Goal: Information Seeking & Learning: Learn about a topic

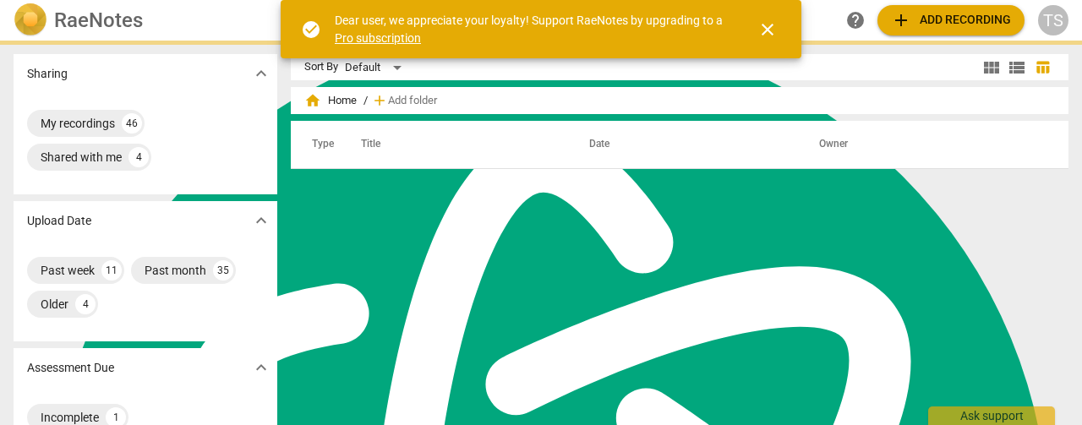
scroll to position [732, 0]
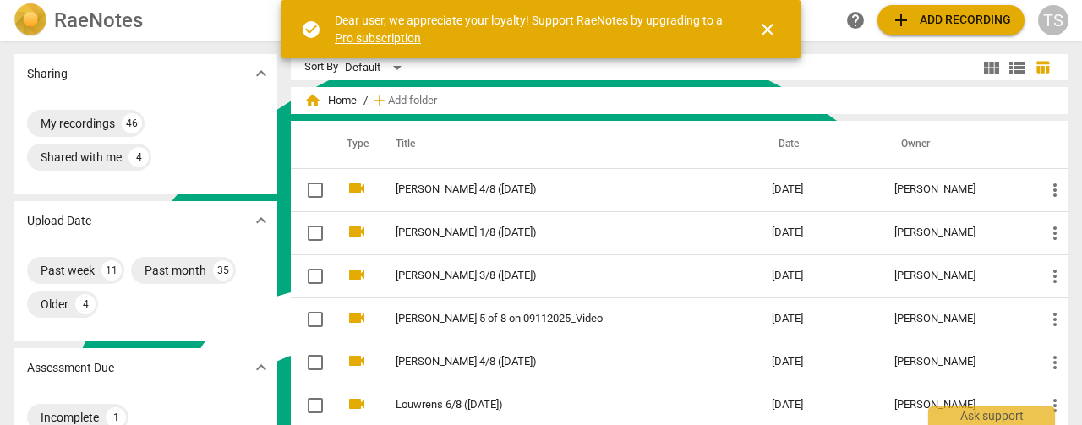
click at [776, 33] on span "close" at bounding box center [767, 29] width 20 height 20
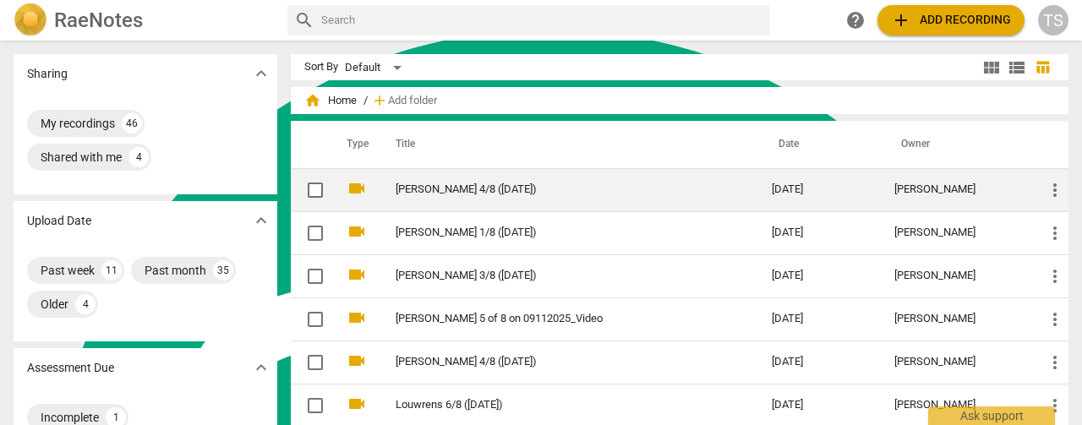
click at [404, 191] on link "[PERSON_NAME] 4/8 ([DATE])" at bounding box center [553, 189] width 315 height 13
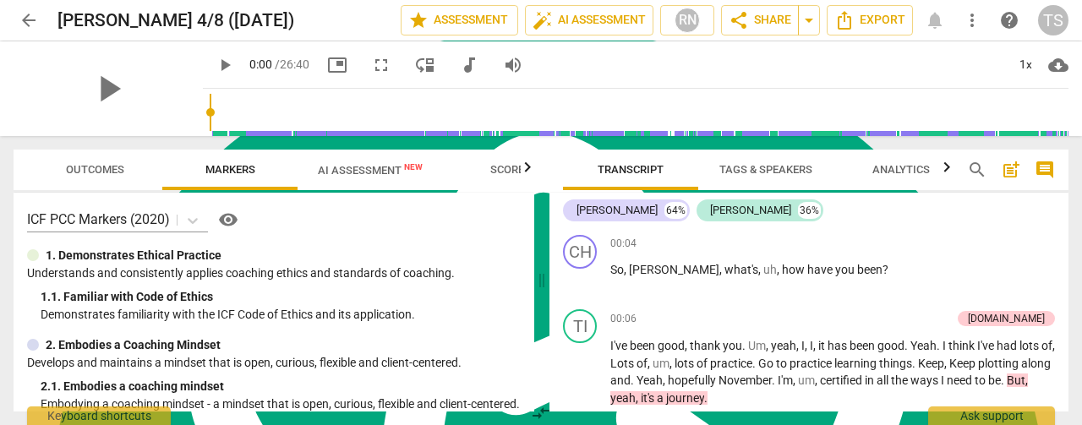
click at [529, 170] on icon "button" at bounding box center [528, 166] width 6 height 10
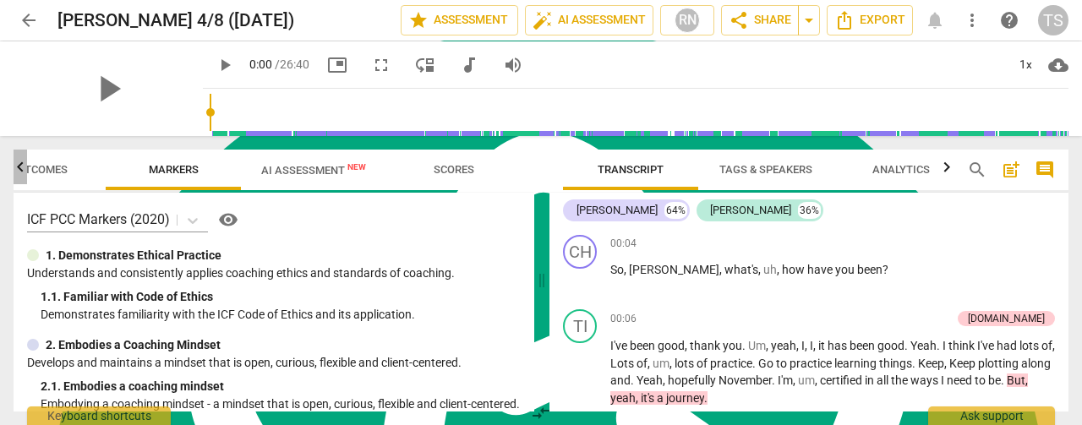
click at [16, 171] on icon "button" at bounding box center [20, 167] width 20 height 20
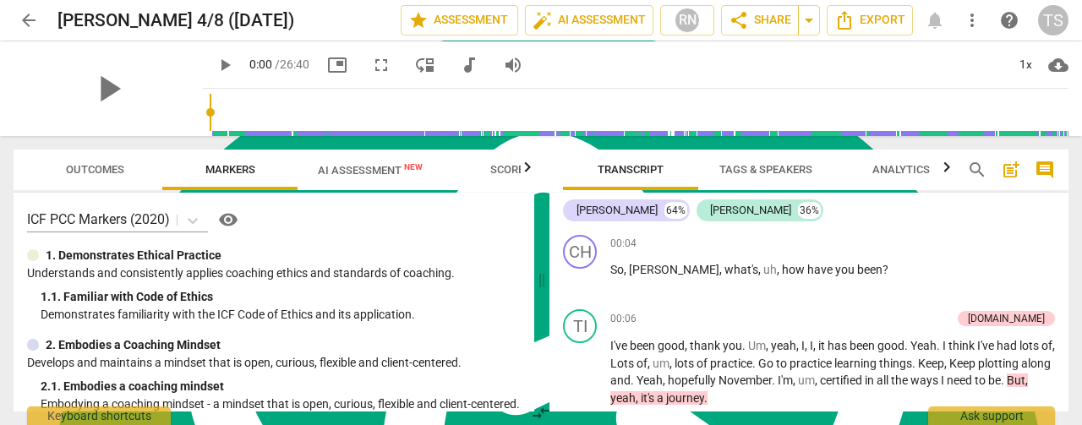
click at [359, 172] on span "AI Assessment New" at bounding box center [370, 170] width 105 height 13
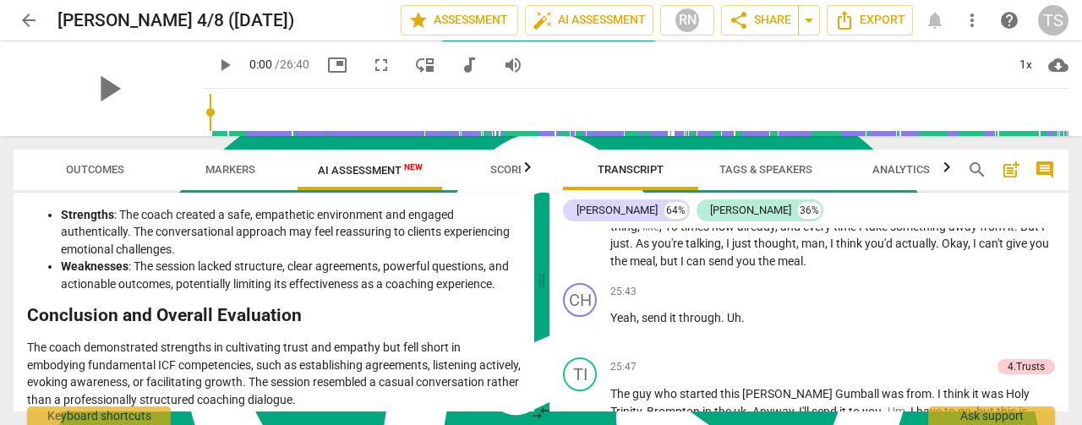
scroll to position [9929, 0]
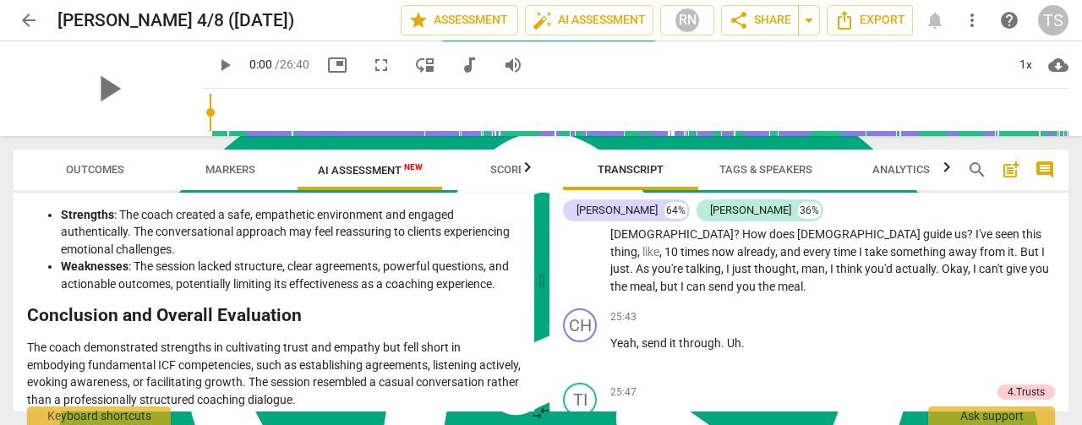
click at [979, 25] on span "more_vert" at bounding box center [972, 20] width 20 height 20
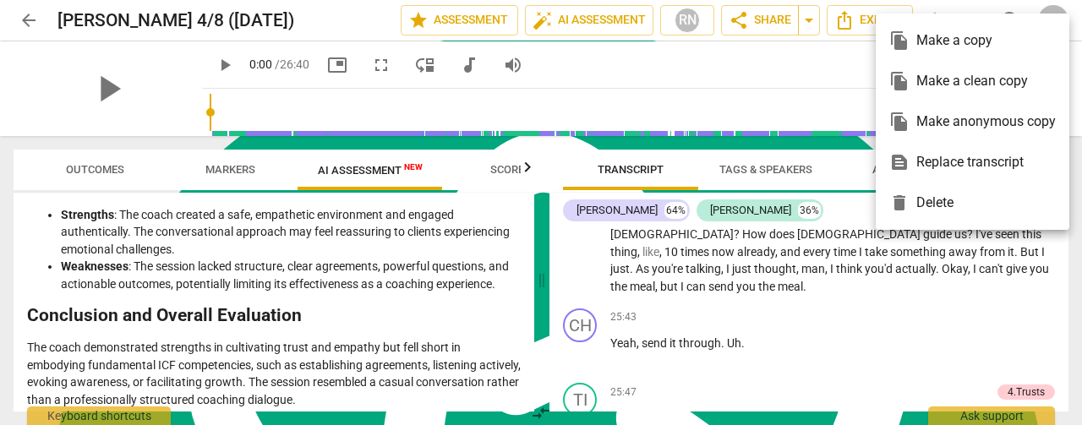
click at [739, 69] on div at bounding box center [541, 212] width 1082 height 425
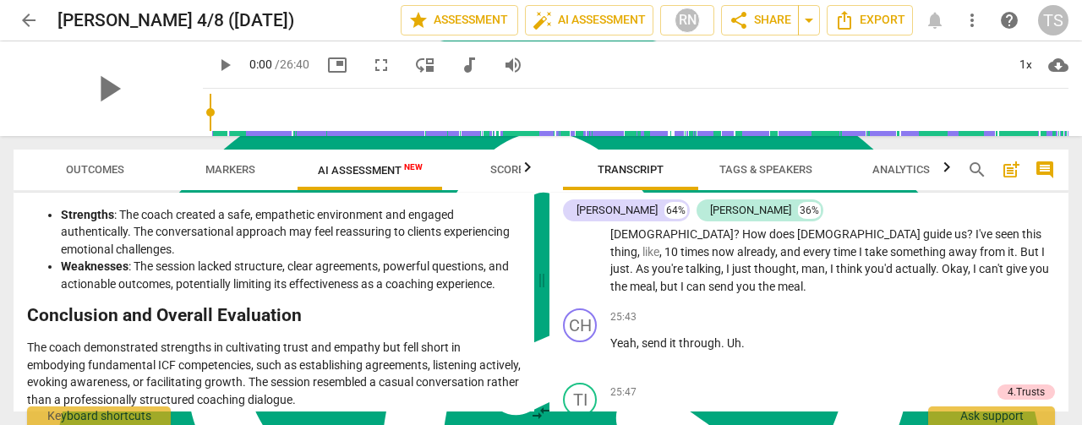
drag, startPoint x: 531, startPoint y: 407, endPoint x: 547, endPoint y: 314, distance: 93.5
click at [547, 314] on div "Outcomes Markers AI Assessment New Scores Disclaimer: AI can make mistakes. Con…" at bounding box center [541, 280] width 1082 height 289
drag, startPoint x: 529, startPoint y: 405, endPoint x: 533, endPoint y: 297, distance: 108.3
click at [534, 300] on div "Outcomes Markers AI Assessment New Scores Disclaimer: AI can make mistakes. Con…" at bounding box center [541, 280] width 1082 height 289
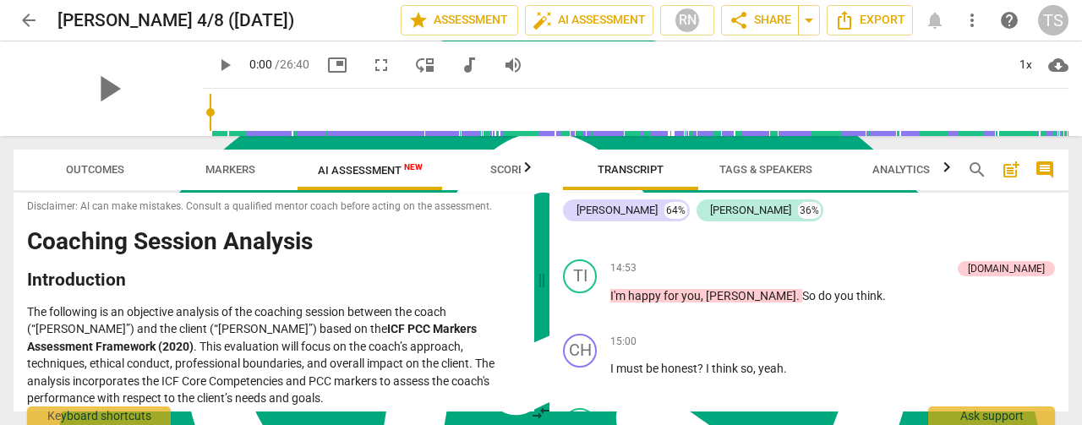
scroll to position [0, 0]
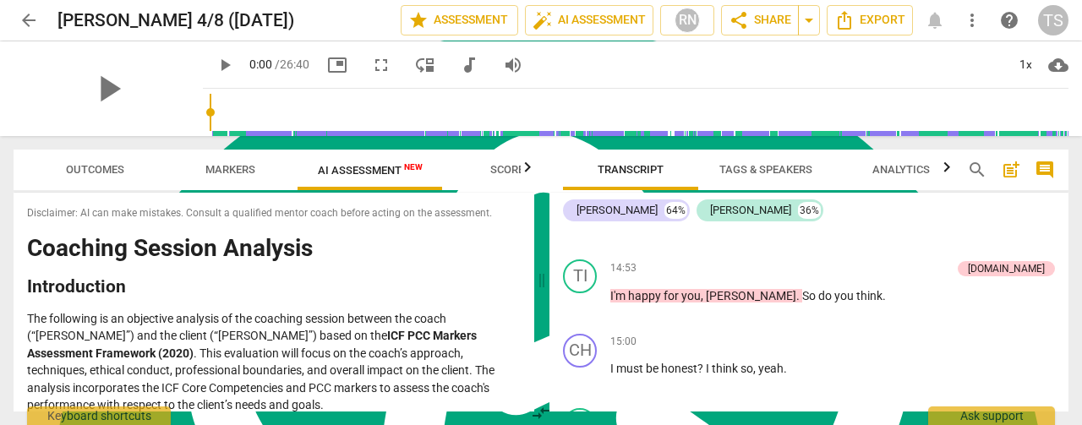
click at [980, 209] on div "[PERSON_NAME] 64% [PERSON_NAME] 36%" at bounding box center [809, 210] width 492 height 29
click at [911, 170] on span "Analytics" at bounding box center [900, 169] width 57 height 13
